Goal: Register for event/course

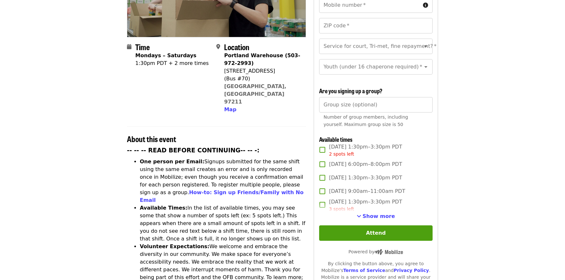
scroll to position [257, 0]
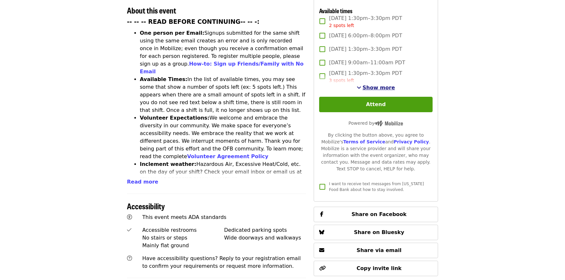
click at [374, 85] on span "Show more" at bounding box center [379, 88] width 32 height 6
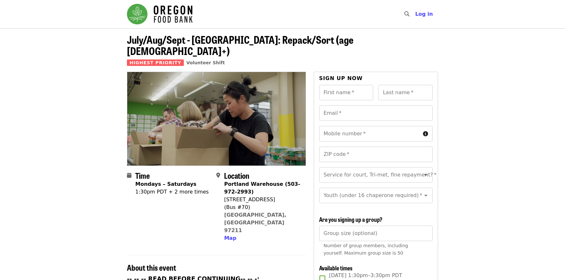
scroll to position [96, 0]
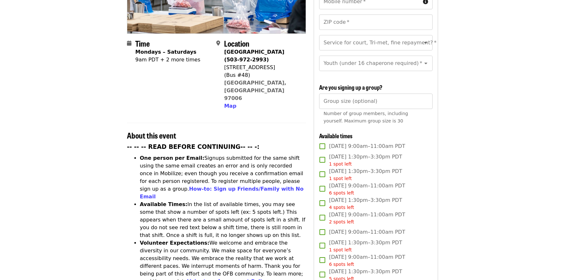
scroll to position [4, 0]
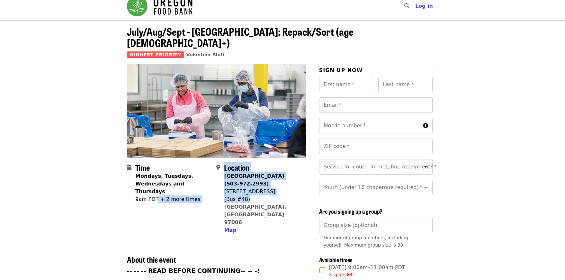
drag, startPoint x: 248, startPoint y: 190, endPoint x: 156, endPoint y: 198, distance: 92.3
click at [156, 198] on section "Time Mondays, Tuesdays, Wednesdays and Thursdays 9am PDT + 2 more times Locatio…" at bounding box center [216, 201] width 179 height 76
click at [156, 196] on div "Time Mondays, Tuesdays, Wednesdays and Thursdays 9am PDT + 2 more times" at bounding box center [173, 198] width 76 height 71
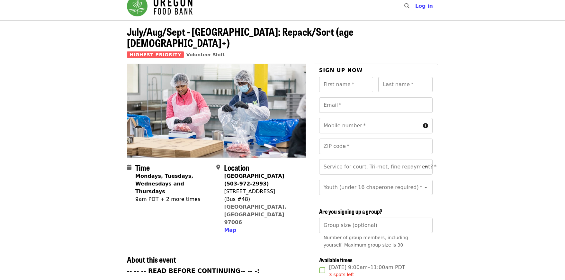
scroll to position [104, 0]
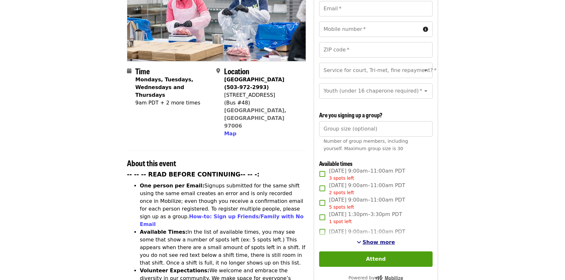
click at [375, 241] on span "Show more" at bounding box center [379, 242] width 32 height 6
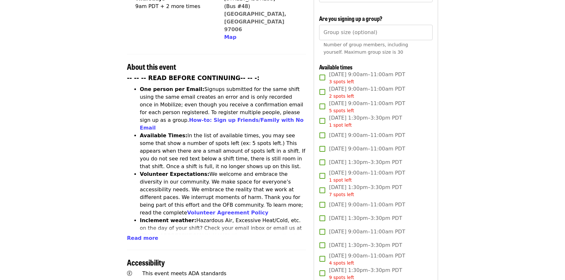
scroll to position [297, 0]
